Goal: Navigation & Orientation: Find specific page/section

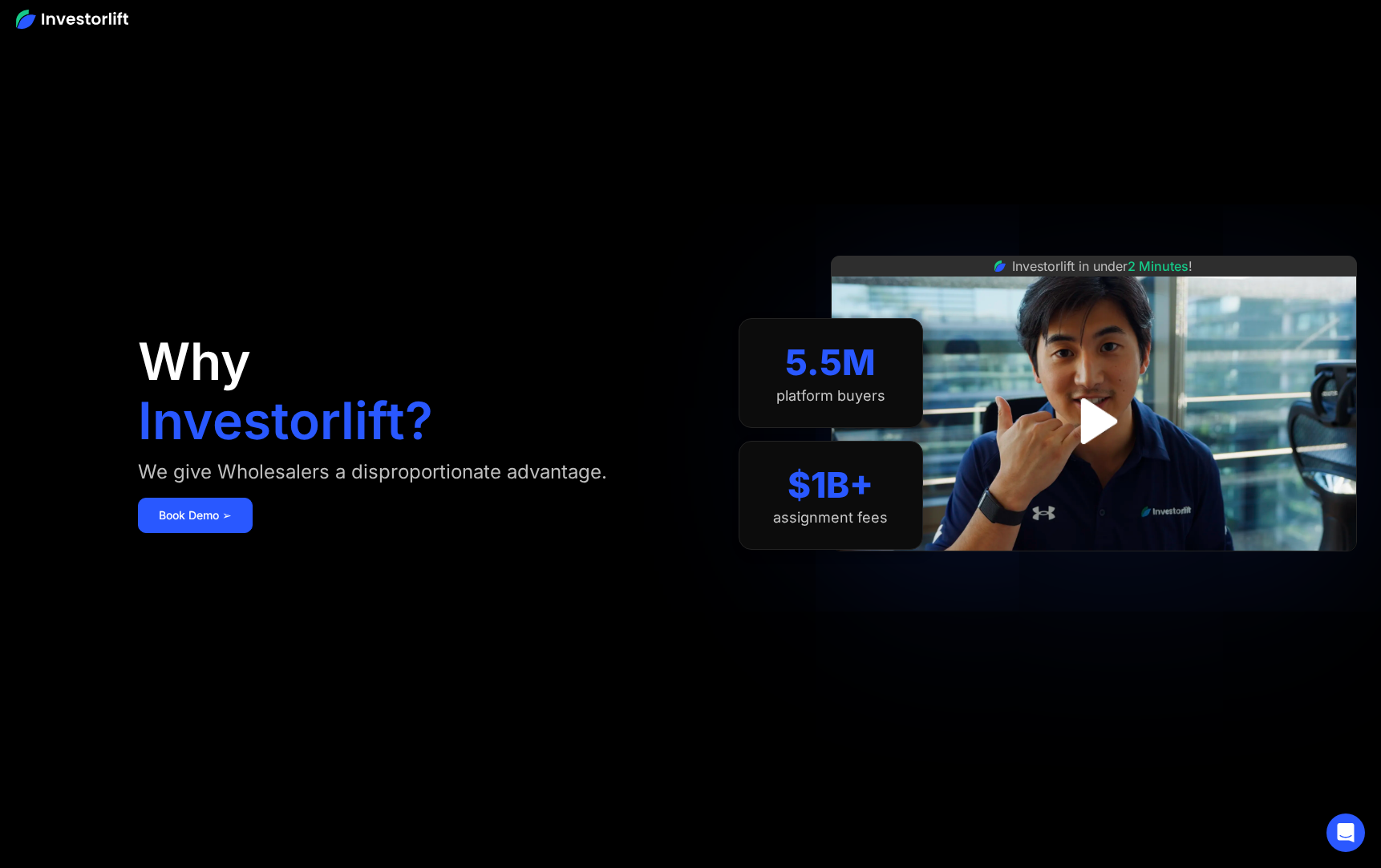
click at [103, 17] on img at bounding box center [72, 19] width 112 height 19
click at [33, 21] on img at bounding box center [72, 19] width 112 height 19
click at [62, 21] on img at bounding box center [72, 19] width 112 height 19
click at [121, 21] on img at bounding box center [72, 19] width 112 height 19
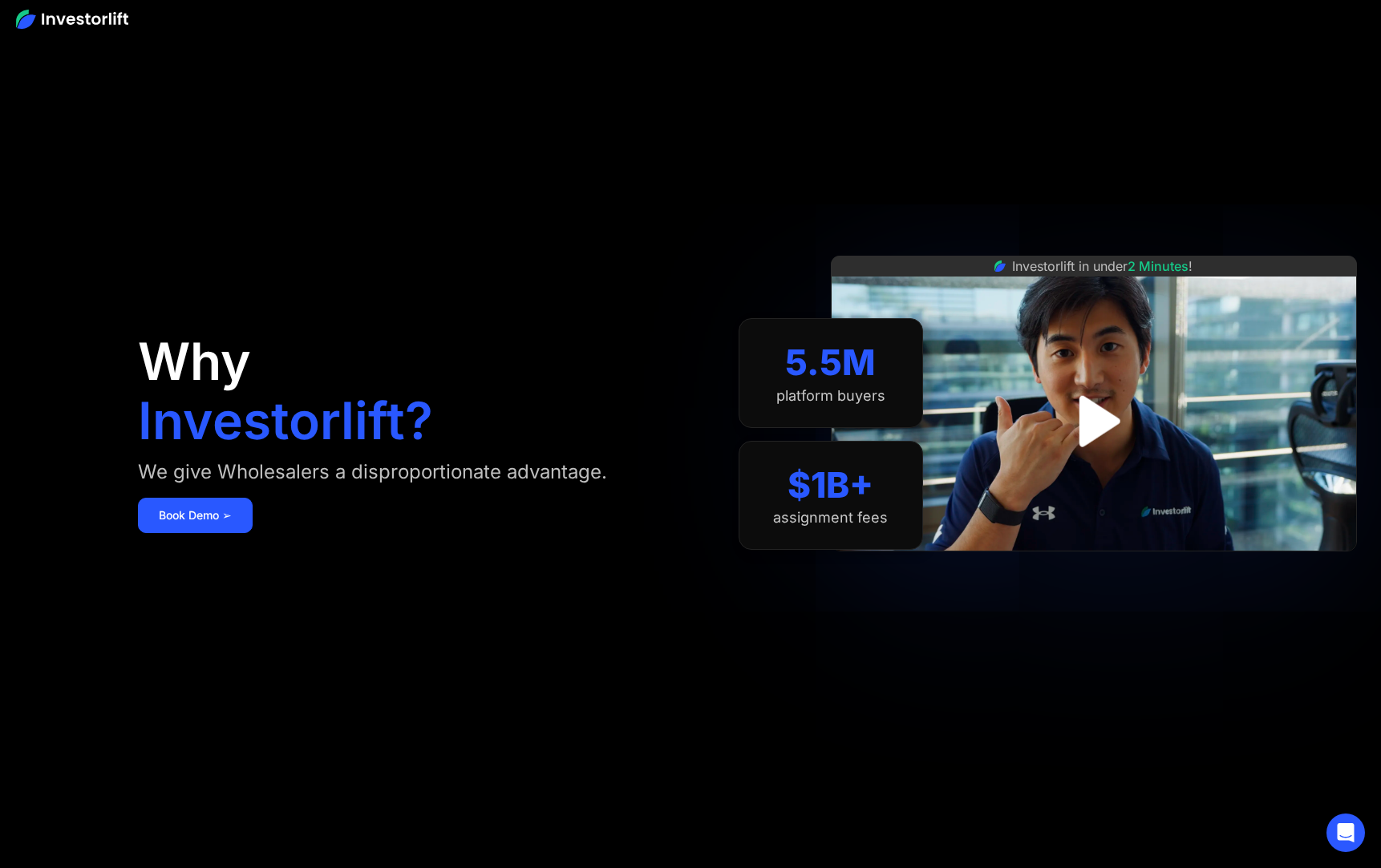
click at [347, 97] on div "Why Investorlift? We give Wholesalers a disproportionate advantage. Book Demo ➢" at bounding box center [410, 434] width 544 height 772
